Goal: Information Seeking & Learning: Learn about a topic

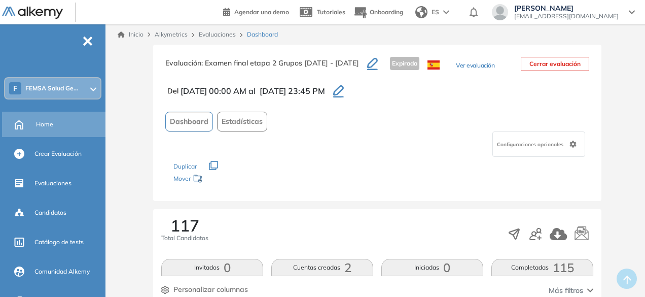
click at [44, 136] on div "Home" at bounding box center [54, 124] width 105 height 25
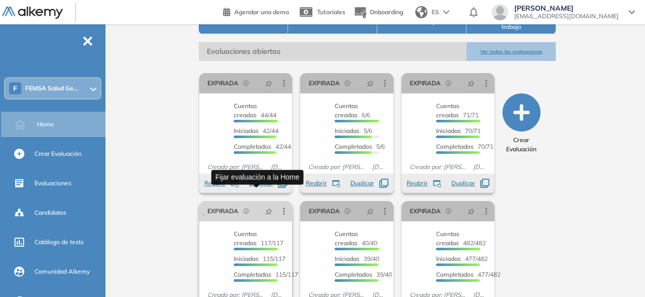
scroll to position [188, 0]
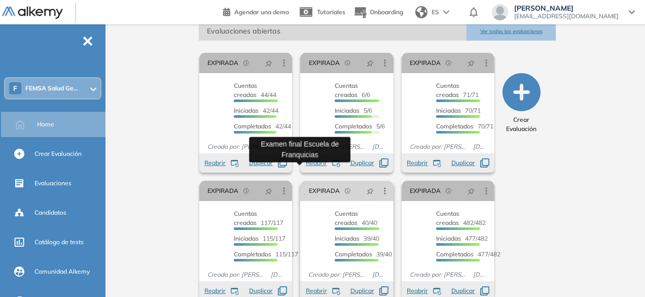
click at [304, 181] on link "Examen final Escuela de Franquicias" at bounding box center [304, 191] width 0 height 20
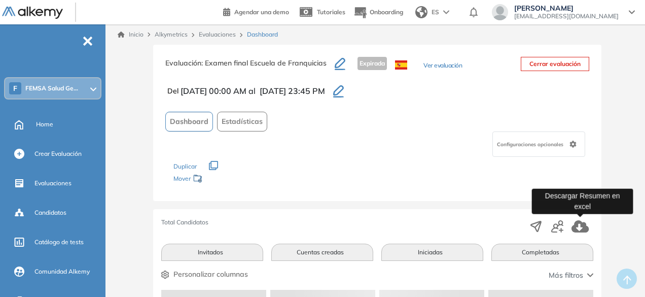
click at [581, 230] on icon "button" at bounding box center [580, 226] width 17 height 12
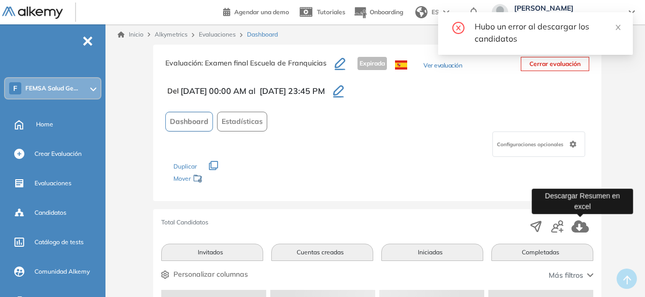
click at [582, 227] on icon "button" at bounding box center [581, 226] width 18 height 12
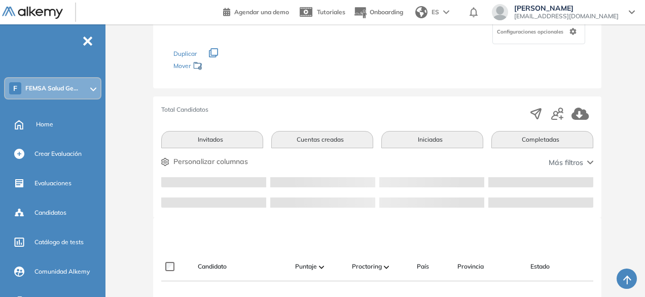
scroll to position [112, 0]
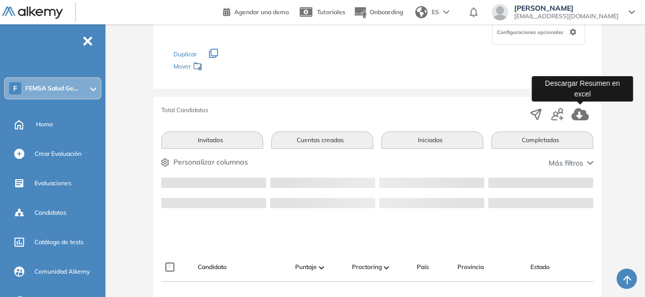
click at [582, 105] on button "button" at bounding box center [581, 113] width 18 height 17
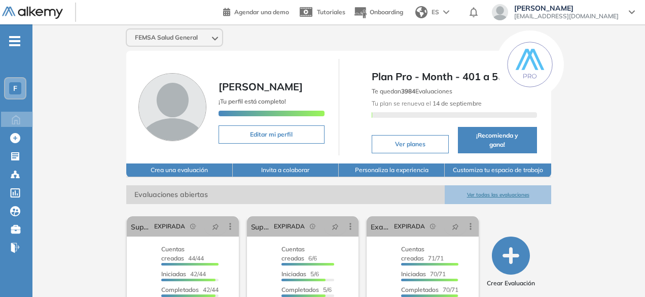
scroll to position [170, 0]
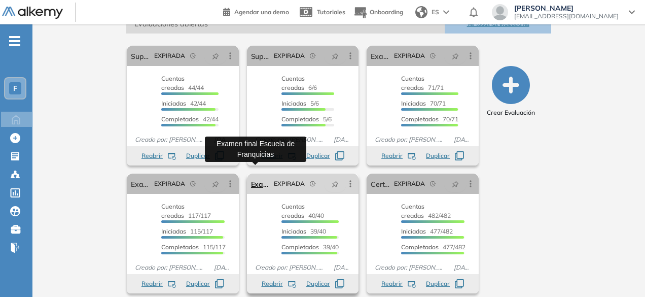
click at [256, 174] on link "Examen final Escuela de Franquicias" at bounding box center [260, 183] width 19 height 20
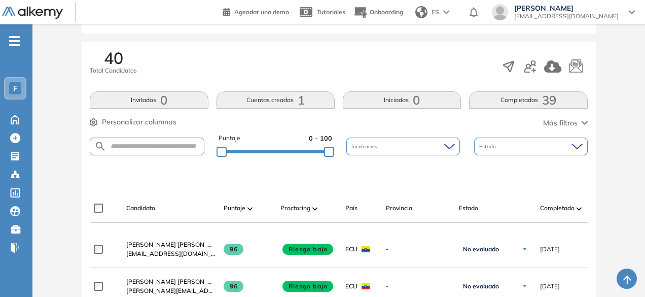
scroll to position [171, 0]
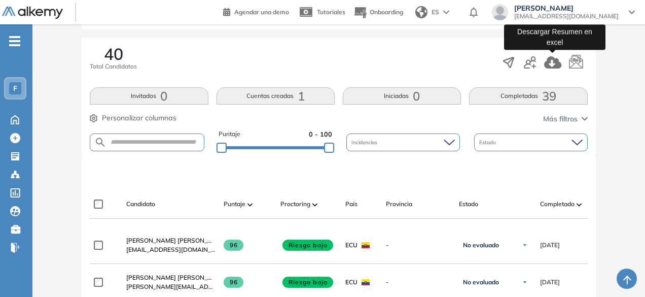
click at [550, 63] on icon "button" at bounding box center [553, 62] width 18 height 12
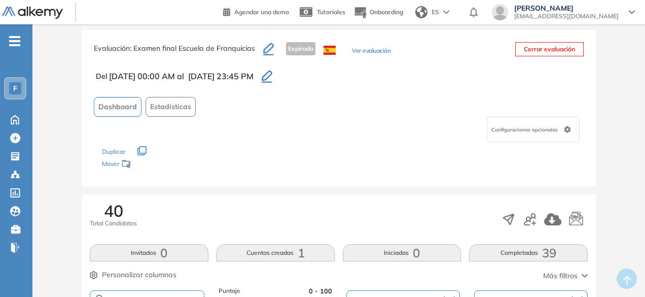
scroll to position [7, 0]
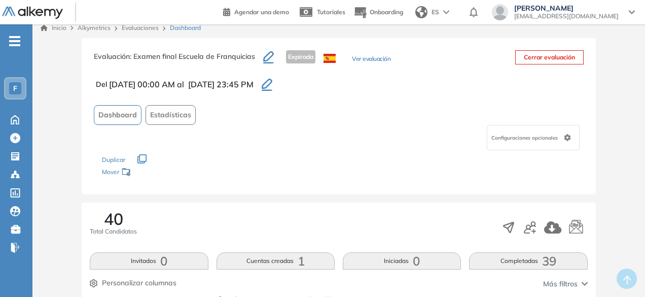
click at [20, 91] on div "F" at bounding box center [15, 88] width 12 height 12
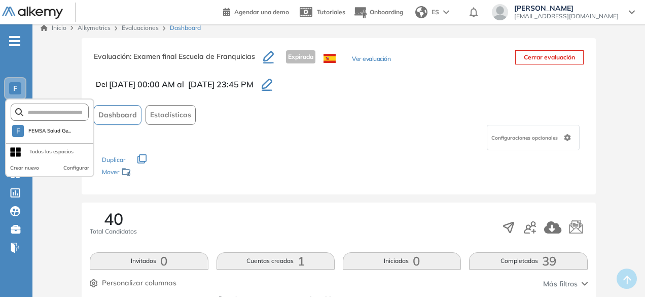
click at [15, 97] on div "F" at bounding box center [15, 88] width 20 height 20
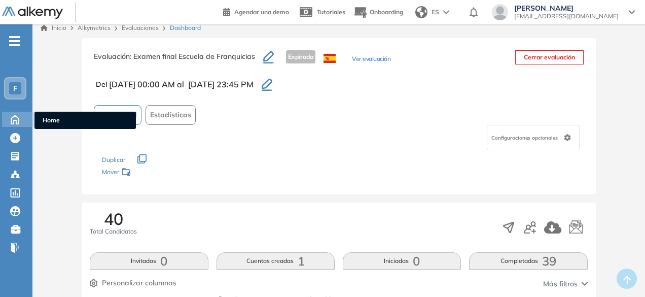
click at [14, 116] on icon at bounding box center [15, 119] width 8 height 9
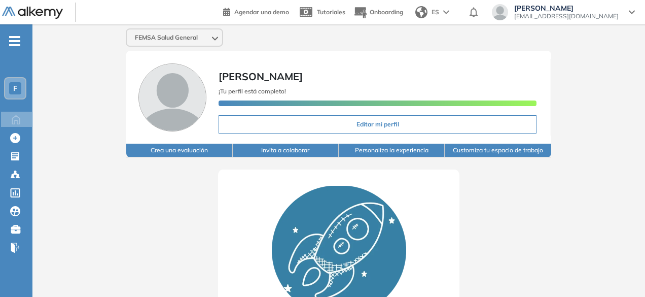
click at [6, 85] on div "F" at bounding box center [15, 88] width 20 height 20
click at [18, 36] on span "-" at bounding box center [14, 40] width 11 height 8
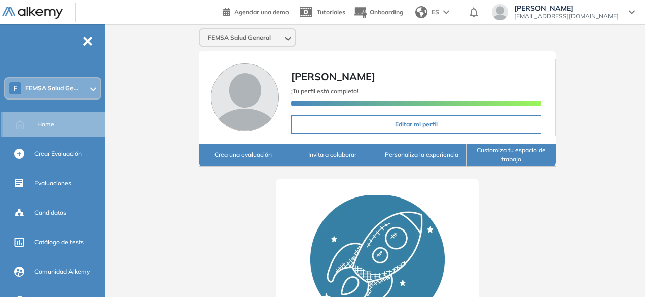
click at [47, 126] on span "Home" at bounding box center [45, 124] width 17 height 9
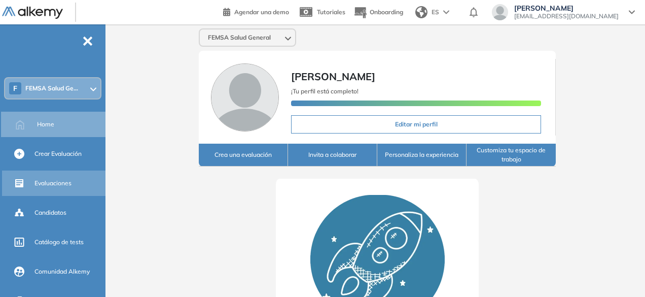
click at [41, 192] on div "Evaluaciones" at bounding box center [54, 182] width 105 height 25
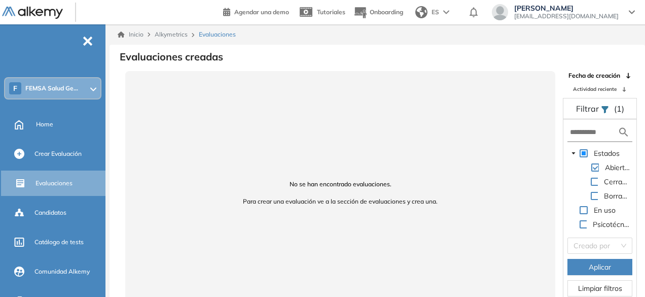
scroll to position [6, 0]
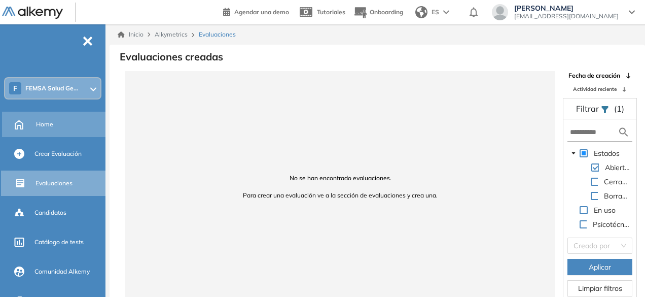
click at [29, 120] on div "Home" at bounding box center [54, 124] width 105 height 25
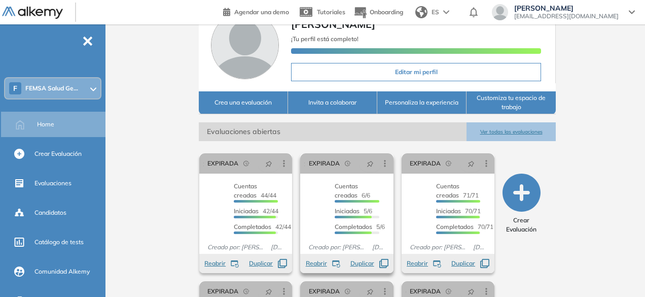
scroll to position [53, 0]
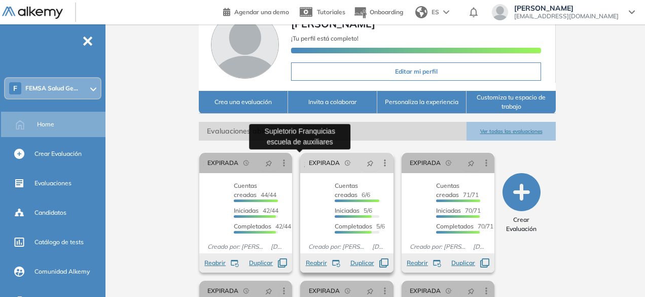
click at [304, 162] on link "Supletorio Franquicias escuela de auxiliares" at bounding box center [304, 163] width 0 height 20
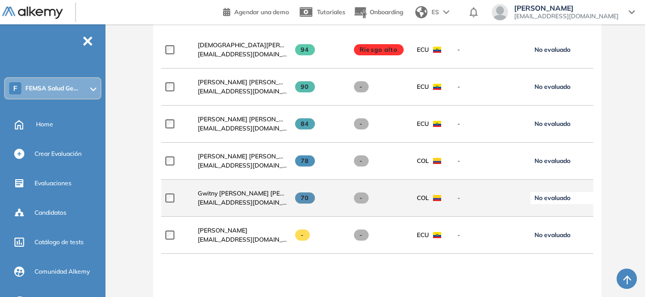
scroll to position [412, 0]
